Goal: Task Accomplishment & Management: Manage account settings

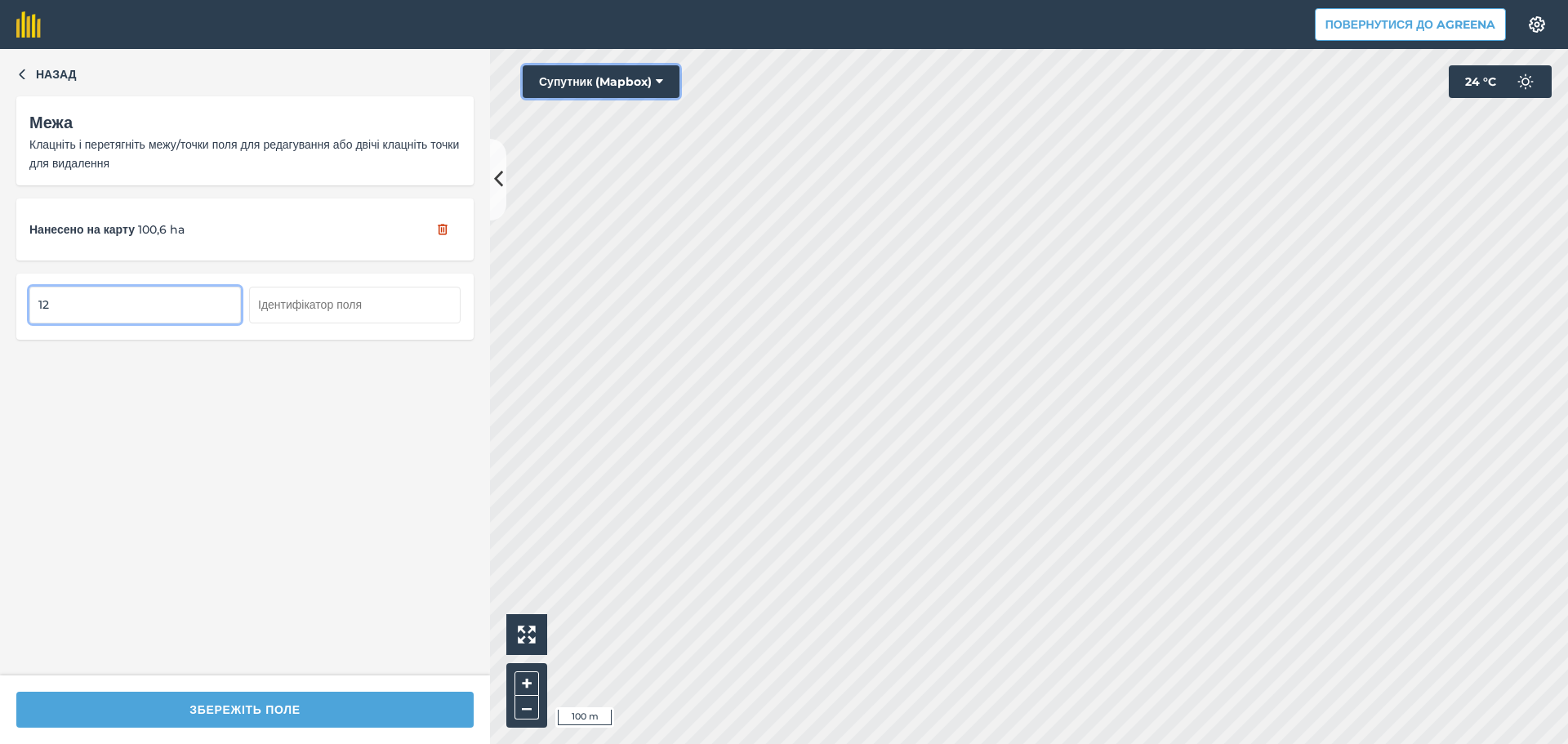
click at [629, 82] on button "Супутник (Mapbox)" at bounding box center [601, 82] width 157 height 33
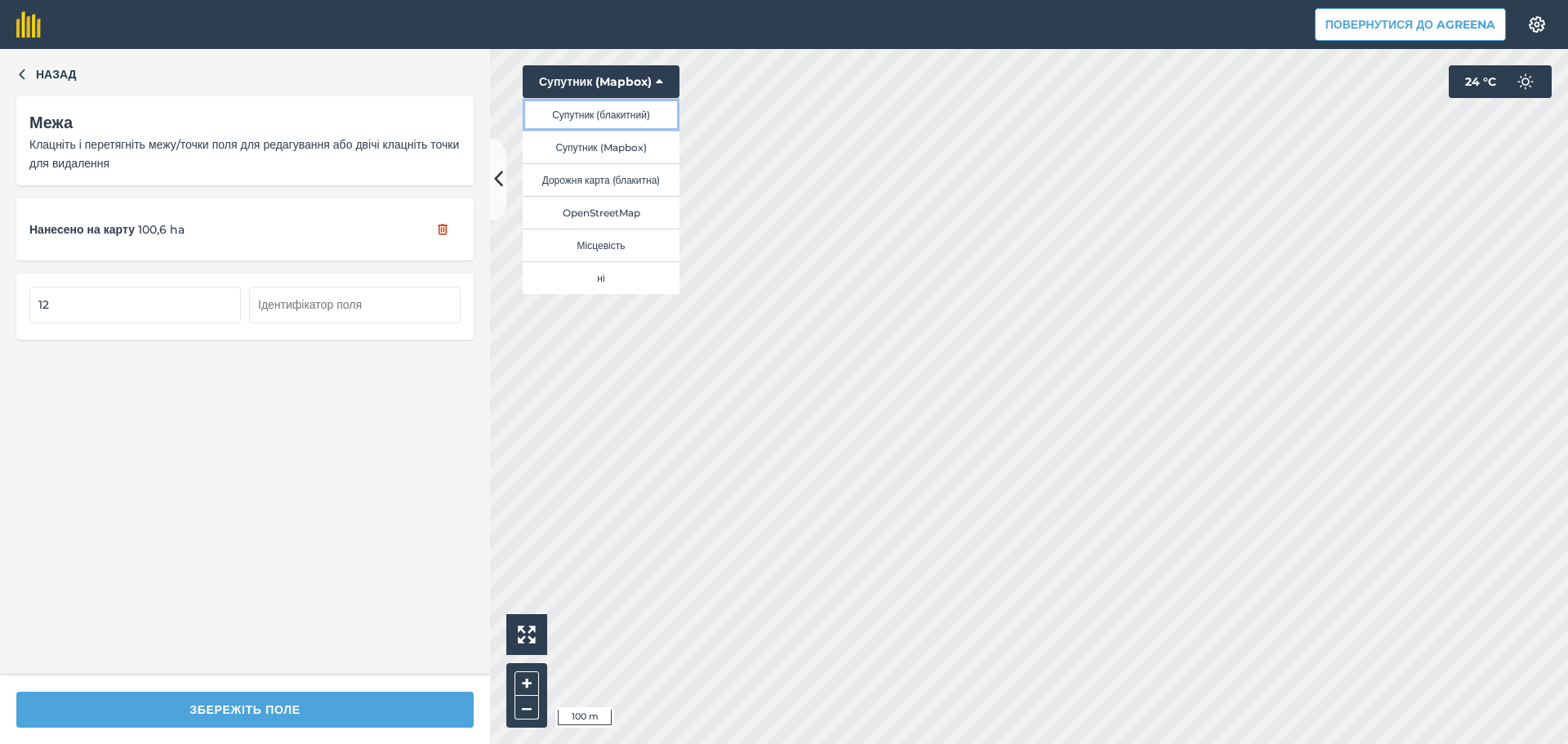
click at [620, 116] on button "Супутник (блакитний)" at bounding box center [601, 114] width 157 height 33
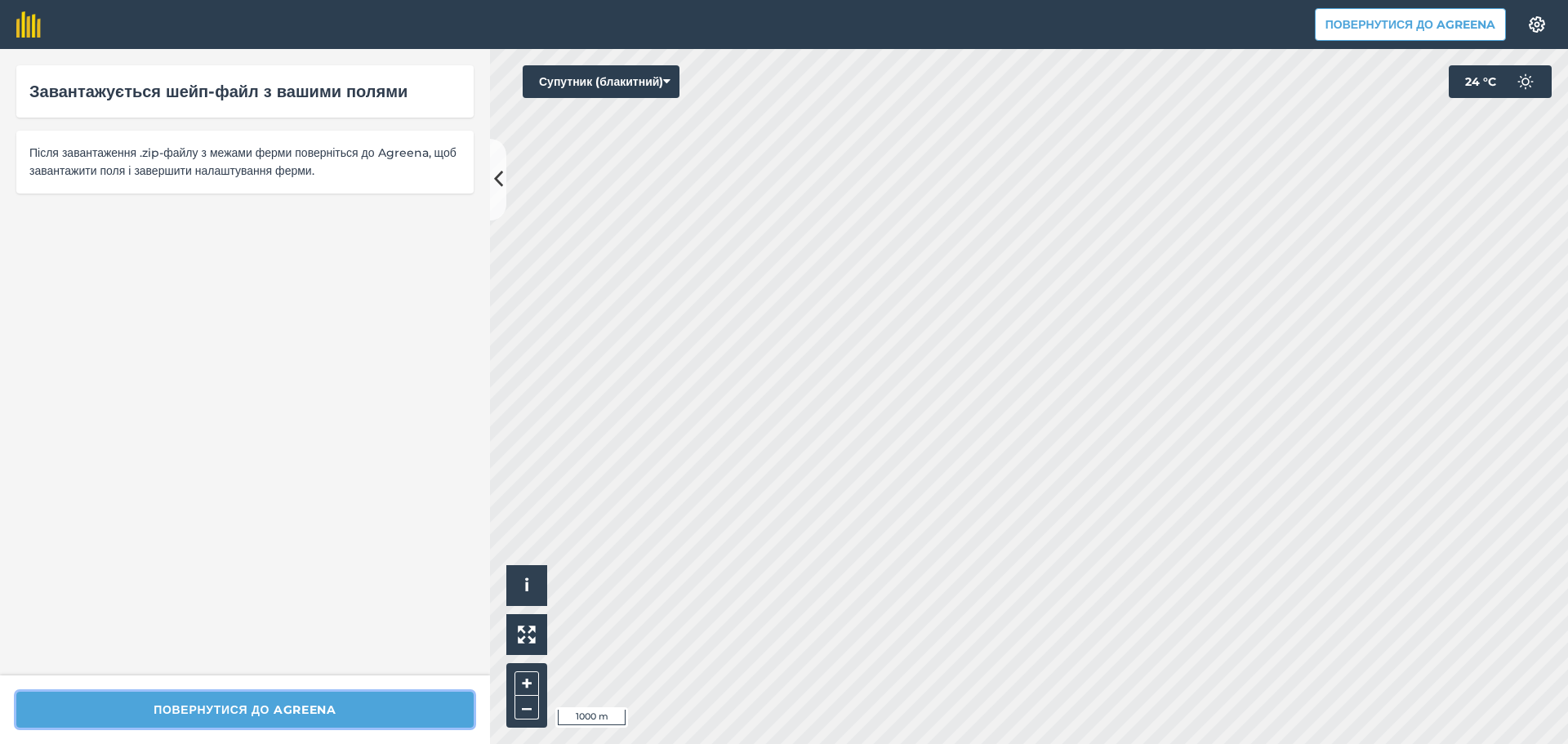
click at [332, 707] on button "Повернутися до Agreena" at bounding box center [245, 710] width 457 height 36
